Goal: Task Accomplishment & Management: Manage account settings

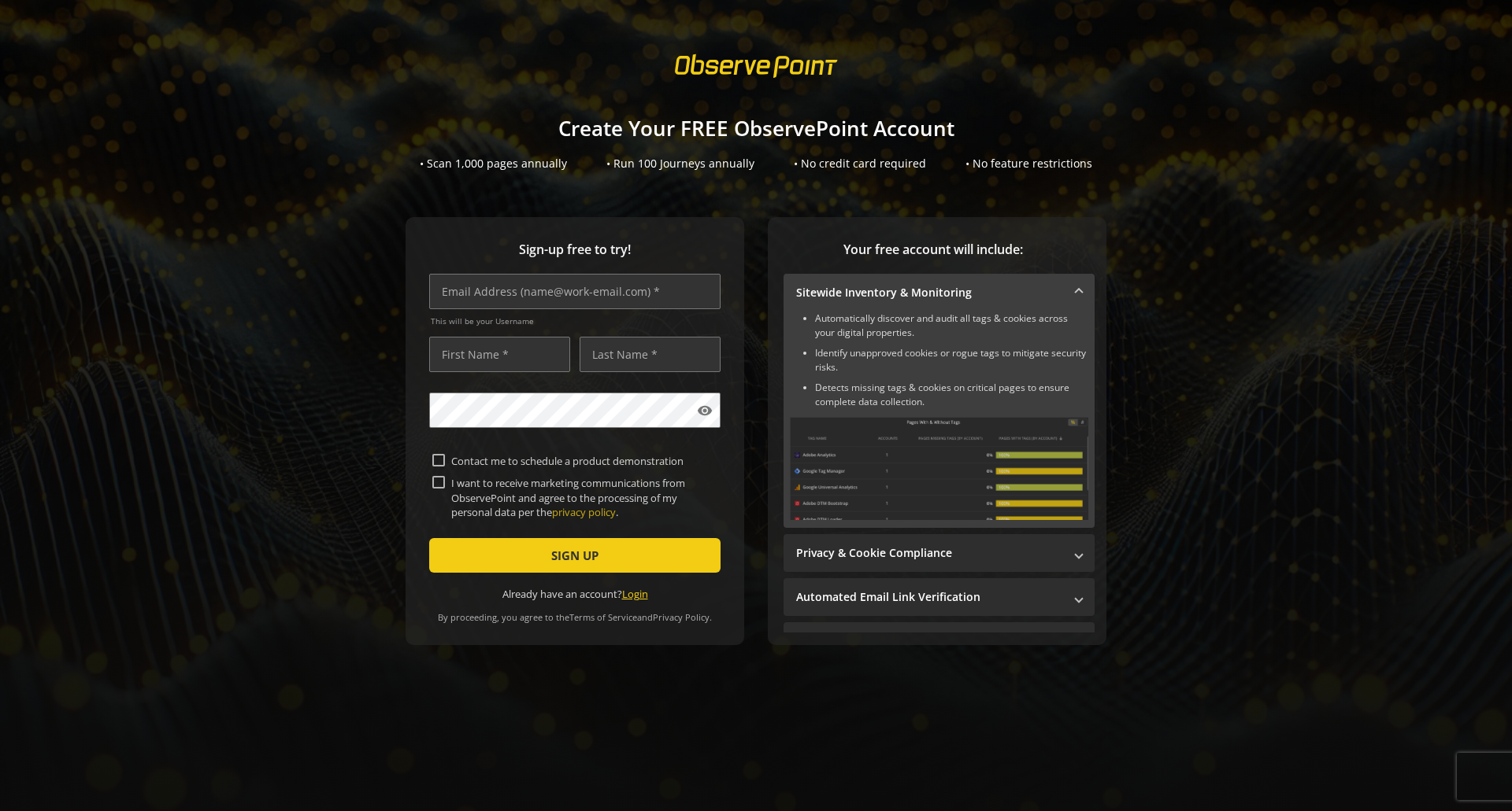
click at [631, 588] on link "Login" at bounding box center [635, 594] width 26 height 14
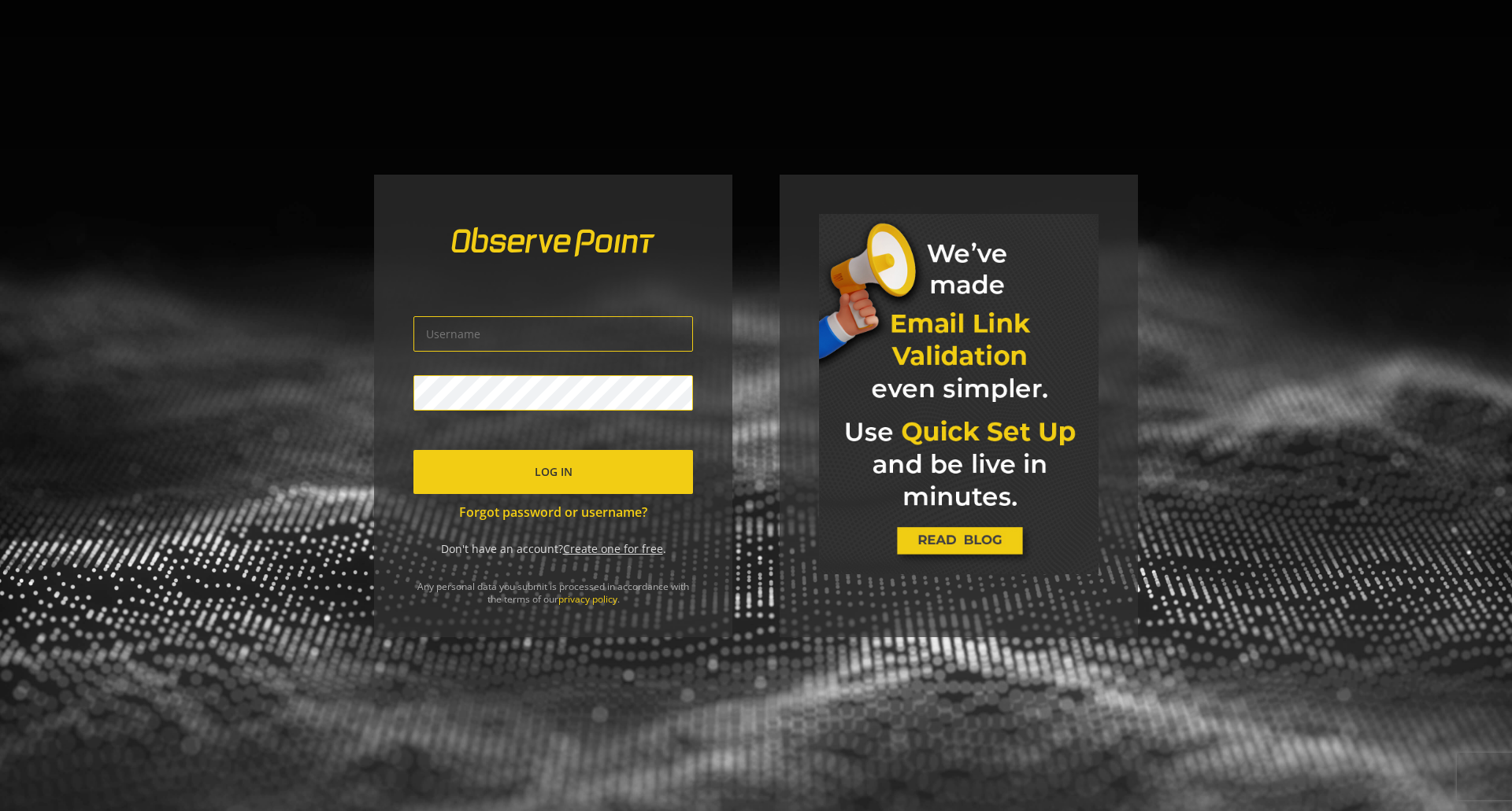
click at [597, 344] on input "text" at bounding box center [553, 333] width 279 height 36
type input "[PERSON_NAME][EMAIL_ADDRESS][PERSON_NAME][DOMAIN_NAME]"
click button "Log In" at bounding box center [553, 472] width 279 height 44
click at [372, 400] on div "The credentials provided are invalid [PERSON_NAME][EMAIL_ADDRESS][PERSON_NAME][…" at bounding box center [756, 406] width 1512 height 811
click button "Log In" at bounding box center [553, 472] width 279 height 44
